Goal: Use online tool/utility: Utilize a website feature to perform a specific function

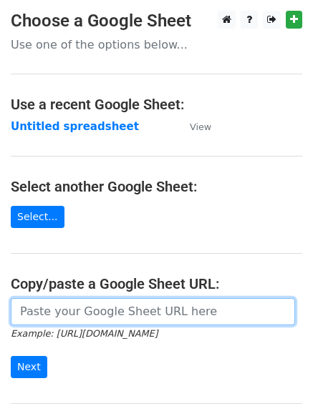
click at [64, 306] on input "url" at bounding box center [153, 311] width 284 height 27
paste input "https://docs.google.com/spreadsheets/d/1z-kXH7938CuLvB7m9jAB5_oc0n2IyCmgWc3o9tM…"
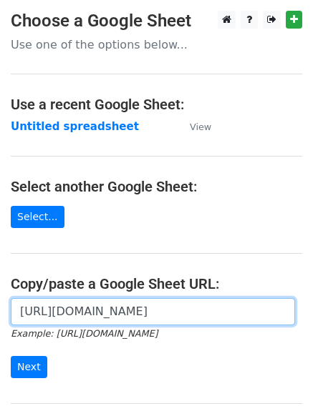
scroll to position [0, 313]
type input "https://docs.google.com/spreadsheets/d/1z-kXH7938CuLvB7m9jAB5_oc0n2IyCmgWc3o9tM…"
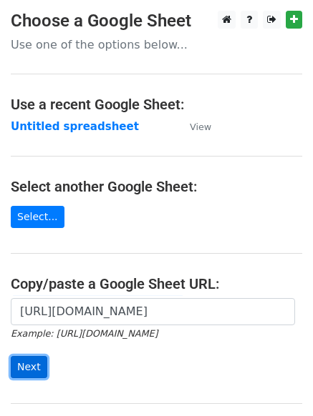
scroll to position [0, 0]
click at [20, 363] on input "Next" at bounding box center [29, 367] width 36 height 22
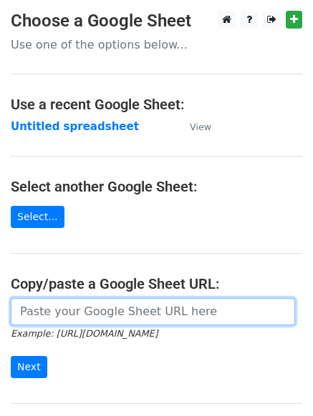
click at [28, 314] on input "url" at bounding box center [153, 311] width 284 height 27
paste input "[URL][DOMAIN_NAME]"
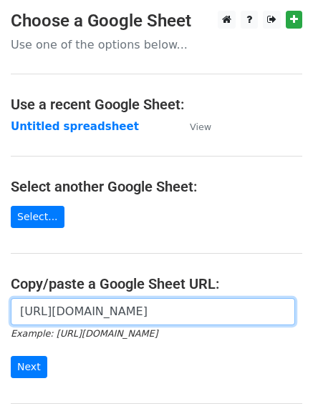
scroll to position [0, 313]
type input "https://docs.google.com/spreadsheets/d/1z-kXH7938CuLvB7m9jAB5_oc0n2IyCmgWc3o9tM…"
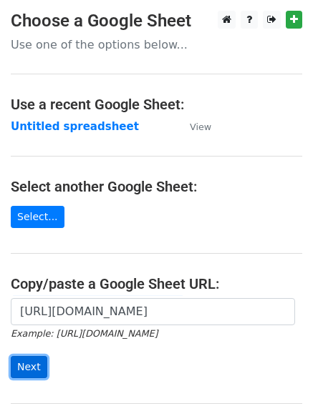
click at [26, 366] on input "Next" at bounding box center [29, 367] width 36 height 22
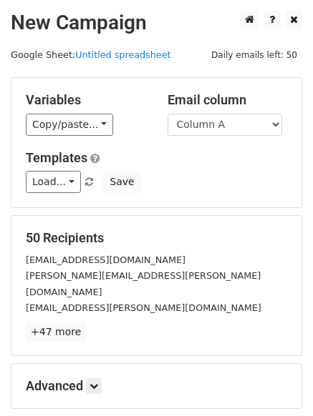
scroll to position [109, 0]
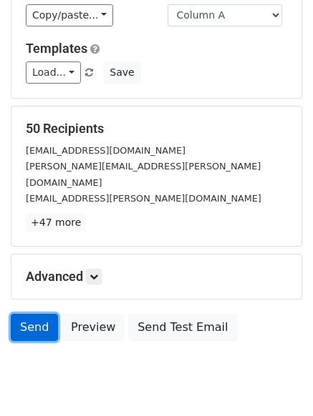
click at [26, 314] on link "Send" at bounding box center [34, 327] width 47 height 27
